Goal: Information Seeking & Learning: Find specific fact

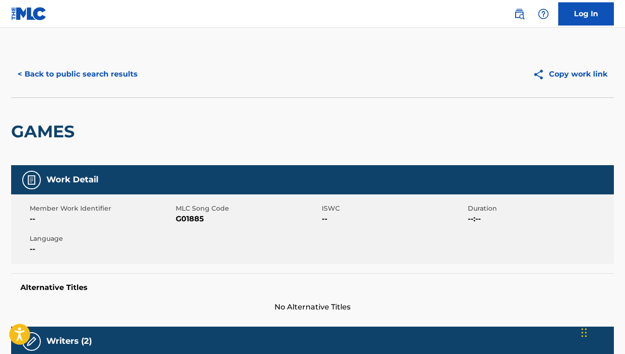
click at [58, 77] on button "< Back to public search results" at bounding box center [77, 74] width 133 height 23
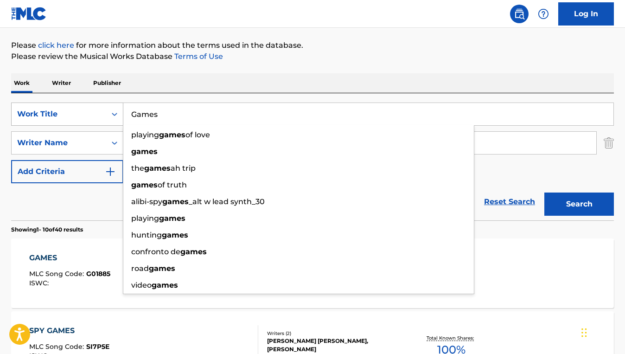
drag, startPoint x: 172, startPoint y: 110, endPoint x: 115, endPoint y: 110, distance: 57.5
click at [115, 110] on div "SearchWithCriteria3044eb48-3db6-488b-90b5-7bc7455592fd Work Title Games playing…" at bounding box center [312, 113] width 603 height 23
paste input "Armor"
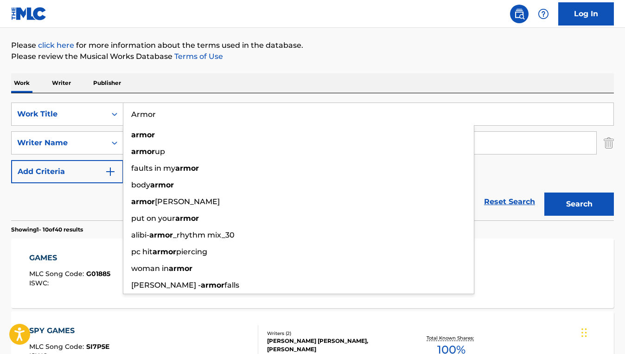
type input "Armor"
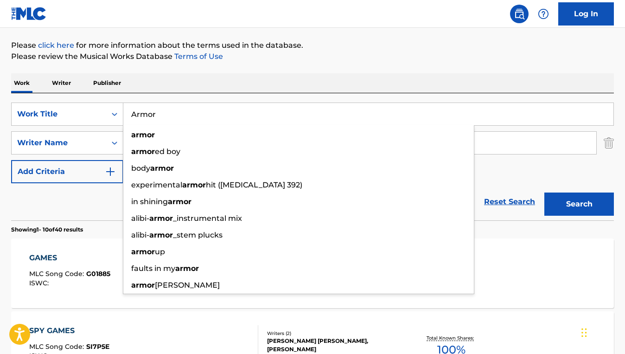
click at [84, 215] on div "Reset Search Search" at bounding box center [312, 201] width 603 height 37
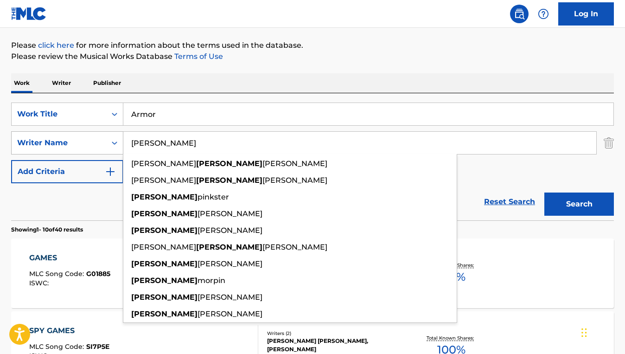
drag, startPoint x: 172, startPoint y: 143, endPoint x: 118, endPoint y: 142, distance: 54.3
click at [118, 142] on div "SearchWithCriteriacc9e6518-b483-4edf-9926-3dcc5290bab4 Writer Name [PERSON_NAME…" at bounding box center [312, 142] width 603 height 23
paste input "[PERSON_NAME]"
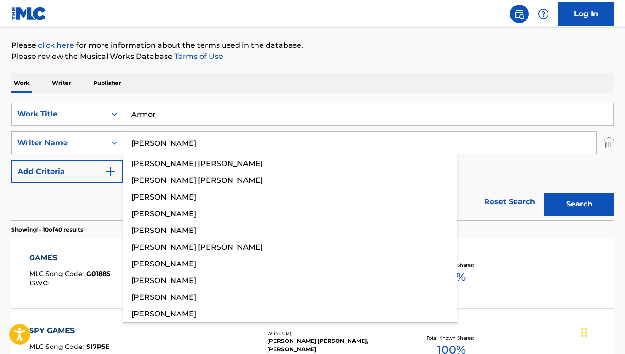
type input "[PERSON_NAME]"
click at [544, 192] on button "Search" at bounding box center [579, 203] width 70 height 23
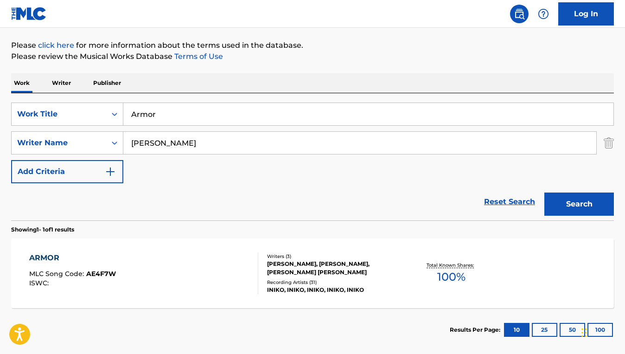
scroll to position [151, 0]
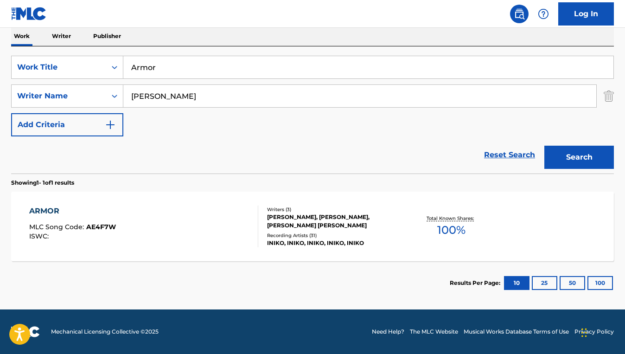
click at [222, 219] on div "ARMOR MLC Song Code : AE4F7W ISWC :" at bounding box center [143, 226] width 229 height 42
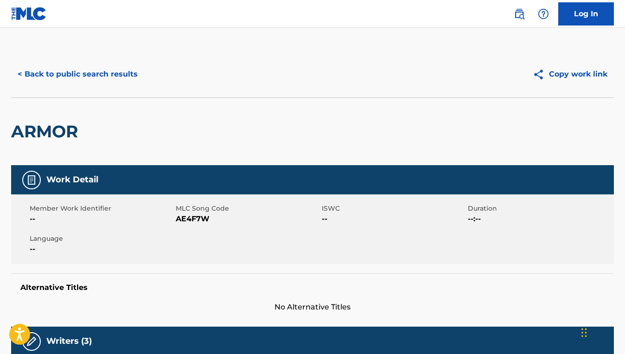
click at [53, 71] on button "< Back to public search results" at bounding box center [77, 74] width 133 height 23
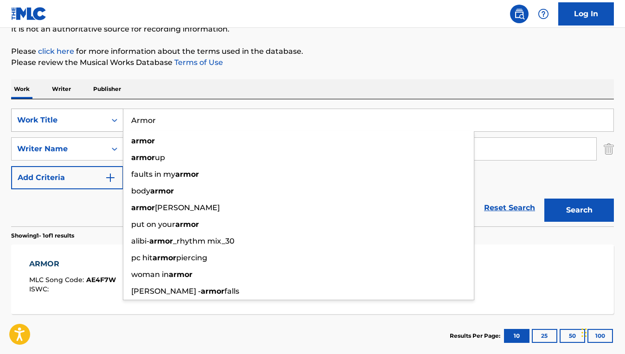
drag, startPoint x: 179, startPoint y: 124, endPoint x: 122, endPoint y: 115, distance: 56.8
click at [122, 115] on div "SearchWithCriteria3044eb48-3db6-488b-90b5-7bc7455592fd Work Title Armor armor a…" at bounding box center [312, 120] width 603 height 23
paste input "You're Not Alone"
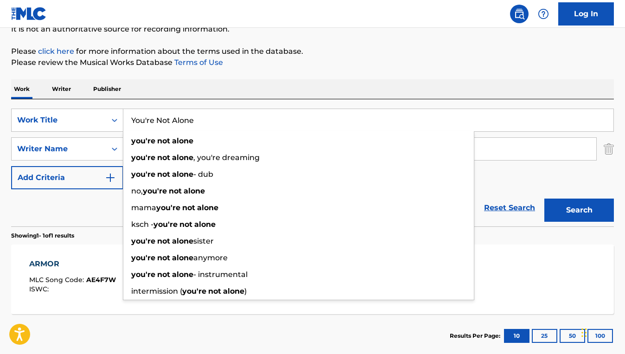
type input "You're Not Alone"
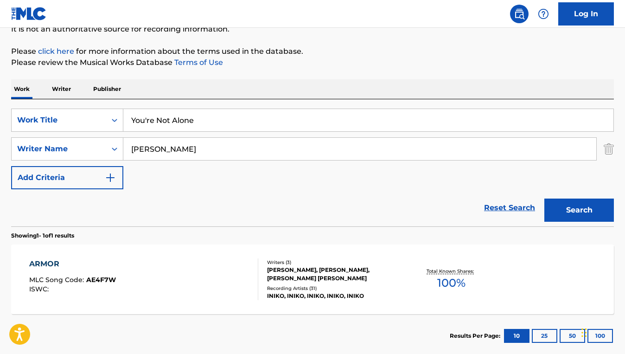
click at [86, 216] on div "Reset Search Search" at bounding box center [312, 207] width 603 height 37
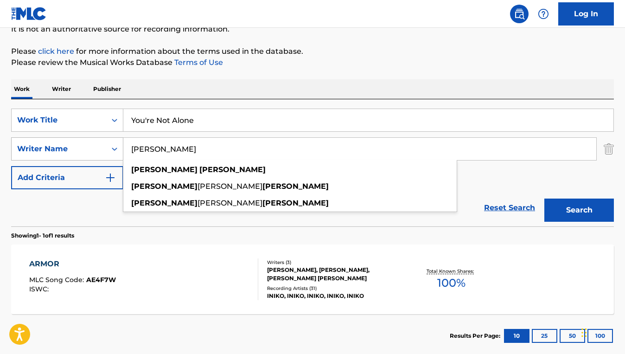
drag, startPoint x: 200, startPoint y: 153, endPoint x: 116, endPoint y: 145, distance: 84.4
click at [116, 145] on div "SearchWithCriteriacc9e6518-b483-4edf-9926-3dcc5290bab4 Writer Name [PERSON_NAME…" at bounding box center [312, 148] width 603 height 23
paste input "[PERSON_NAME]"
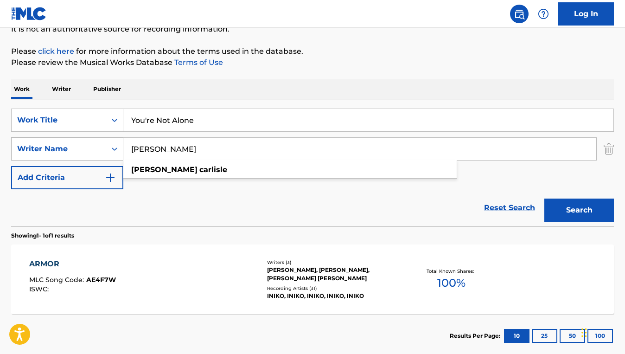
click at [544, 198] on button "Search" at bounding box center [579, 209] width 70 height 23
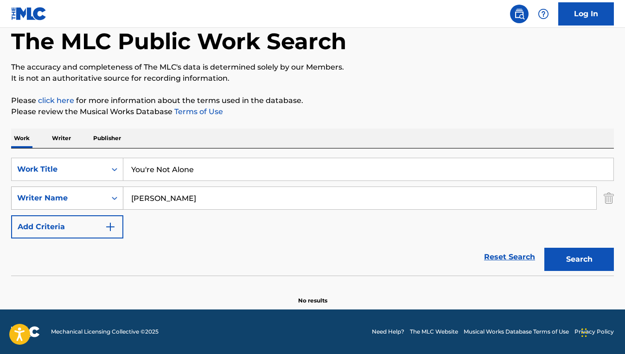
scroll to position [49, 0]
click at [163, 251] on div "Reset Search Search" at bounding box center [312, 256] width 603 height 37
drag, startPoint x: 188, startPoint y: 201, endPoint x: 127, endPoint y: 196, distance: 61.9
click at [127, 196] on input "[PERSON_NAME]" at bounding box center [359, 198] width 473 height 22
paste input "[PERSON_NAME]"
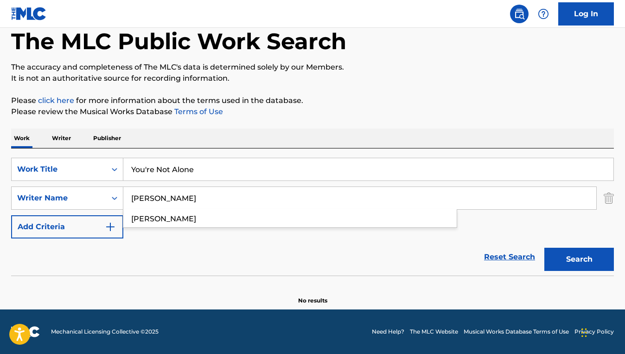
type input "[PERSON_NAME]"
click at [544, 248] on button "Search" at bounding box center [579, 259] width 70 height 23
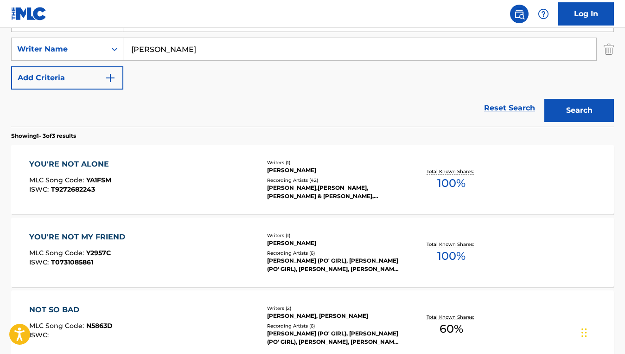
scroll to position [198, 0]
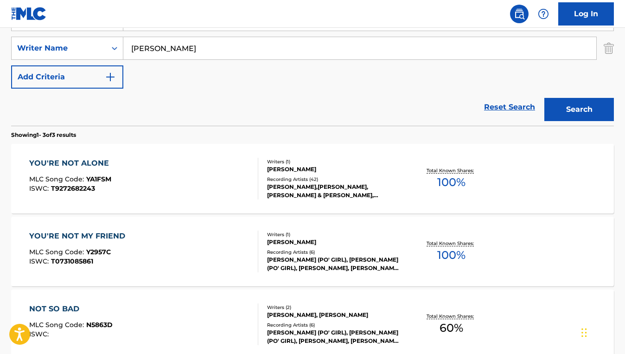
click at [213, 172] on div "YOU'RE NOT ALONE MLC Song Code : YA1FSM ISWC : T9272682243" at bounding box center [143, 179] width 229 height 42
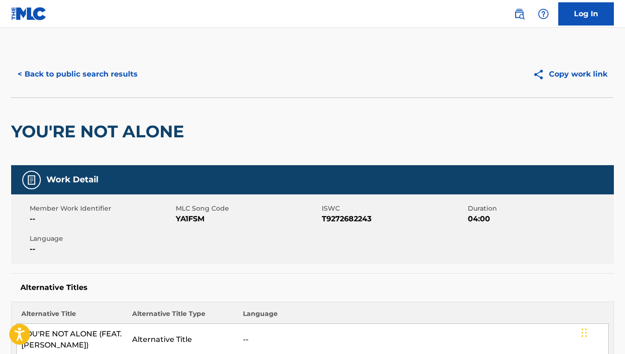
click at [115, 70] on button "< Back to public search results" at bounding box center [77, 74] width 133 height 23
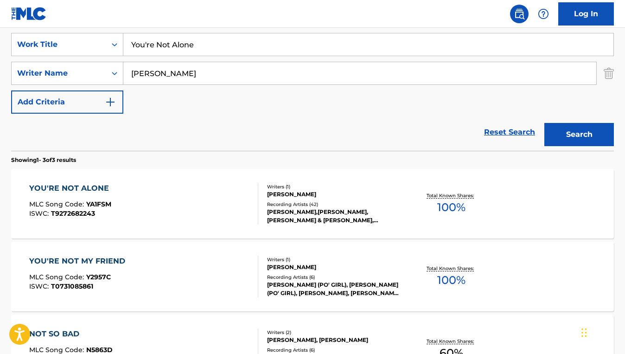
scroll to position [166, 0]
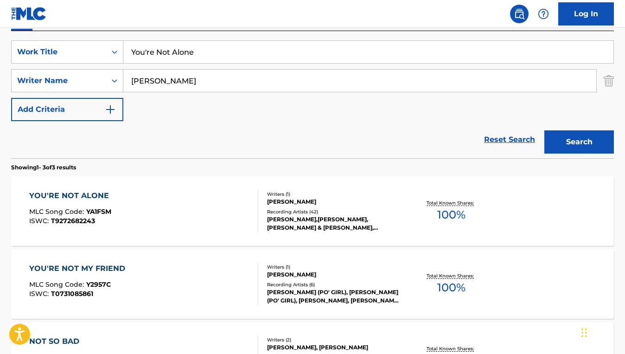
drag, startPoint x: 203, startPoint y: 57, endPoint x: 132, endPoint y: 47, distance: 72.2
click at [132, 47] on input "You're Not Alone" at bounding box center [368, 52] width 490 height 22
paste input "WHAT IT SOUNDS LIKE"
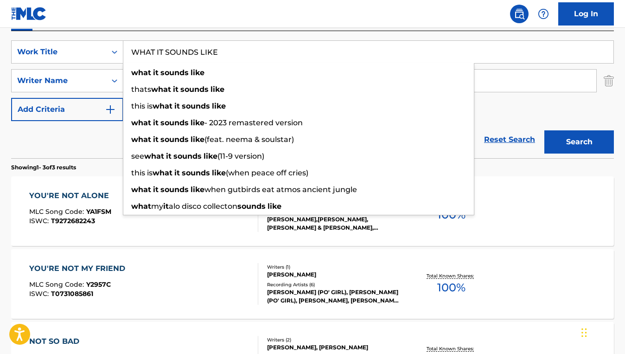
type input "WHAT IT SOUNDS LIKE"
click at [76, 169] on p "Showing 1 - 3 of 3 results" at bounding box center [43, 167] width 65 height 8
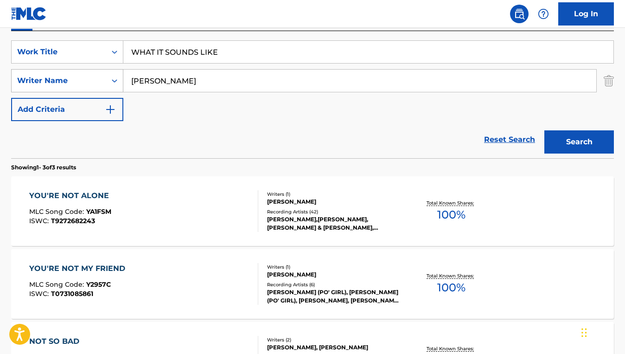
drag, startPoint x: 194, startPoint y: 82, endPoint x: 106, endPoint y: 73, distance: 88.1
click at [106, 73] on div "SearchWithCriteriacc9e6518-b483-4edf-9926-3dcc5290bab4 Writer Name [PERSON_NAME]" at bounding box center [312, 80] width 603 height 23
paste input "[PERSON_NAME]"
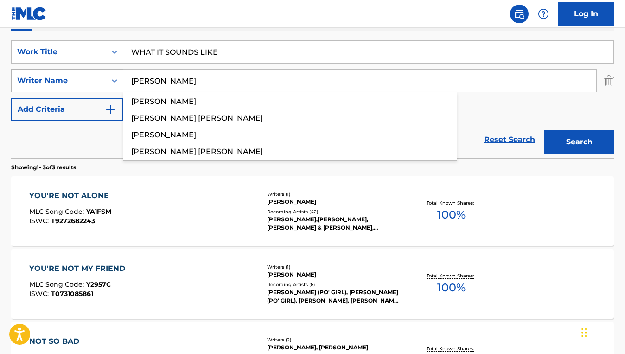
type input "[PERSON_NAME]"
click at [544, 130] on button "Search" at bounding box center [579, 141] width 70 height 23
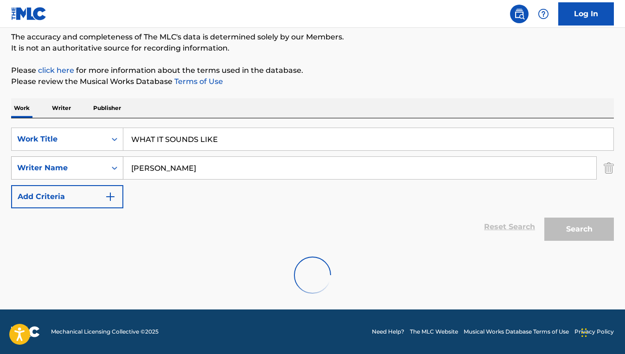
scroll to position [79, 0]
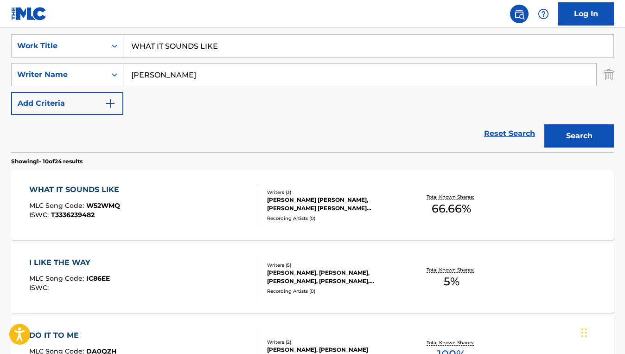
scroll to position [174, 0]
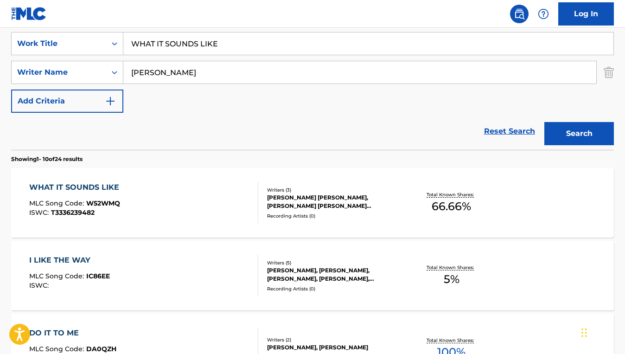
click at [219, 187] on div "WHAT IT SOUNDS LIKE MLC Song Code : W52WMQ ISWC : T3336239482" at bounding box center [143, 203] width 229 height 42
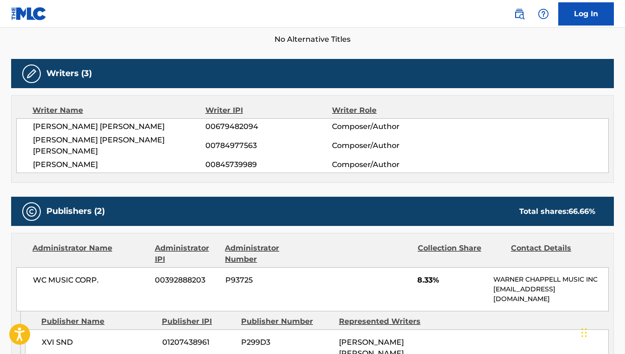
scroll to position [111, 0]
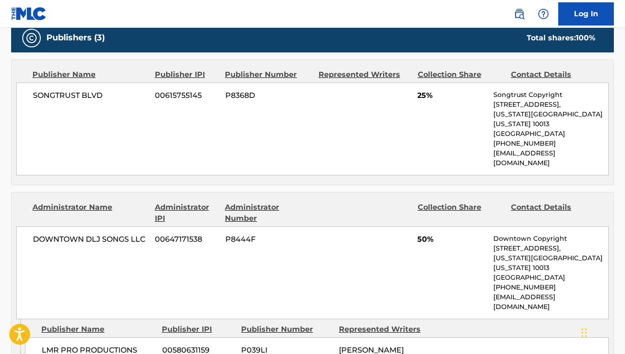
scroll to position [435, 0]
